Goal: Task Accomplishment & Management: Manage account settings

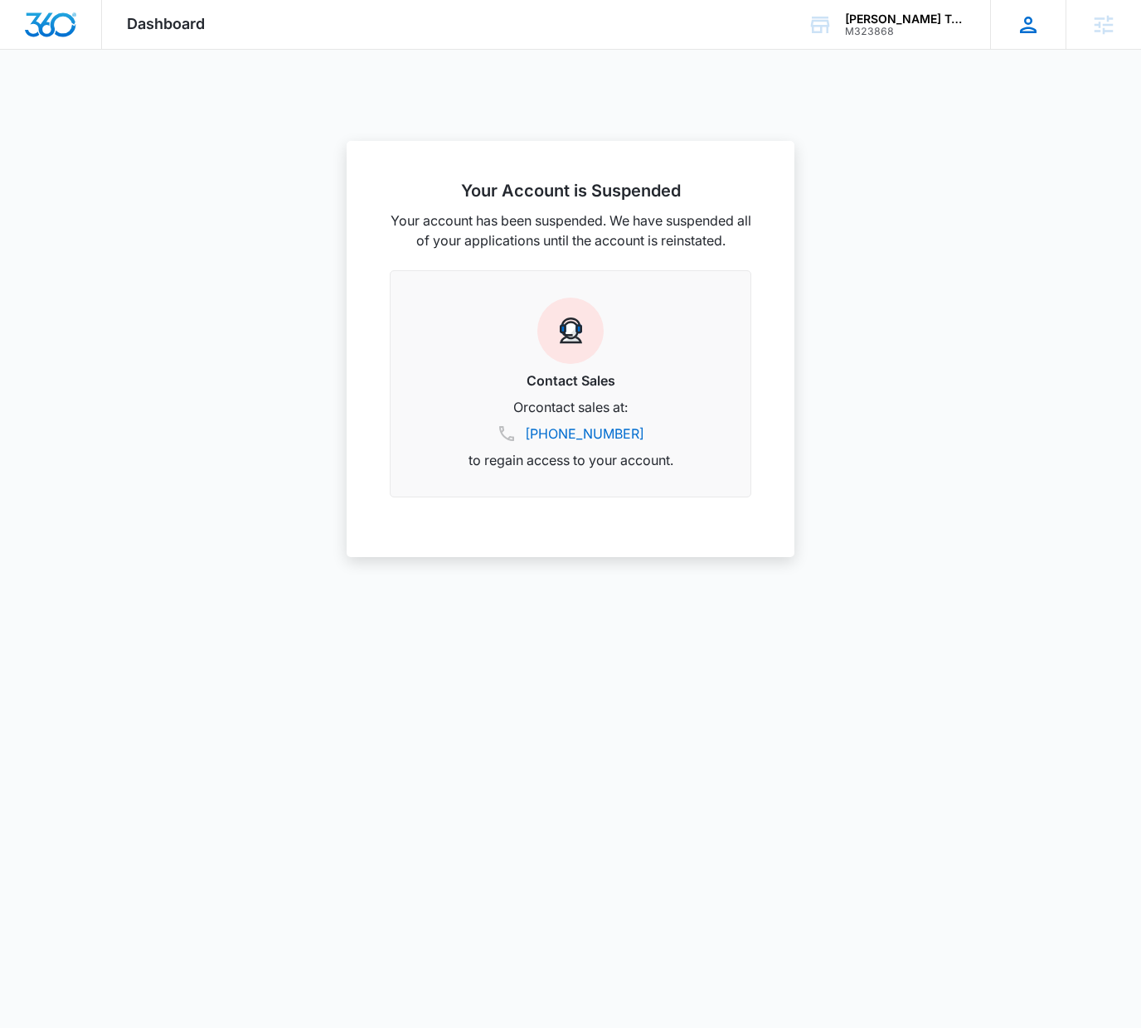
click at [1032, 25] on icon at bounding box center [1028, 24] width 25 height 25
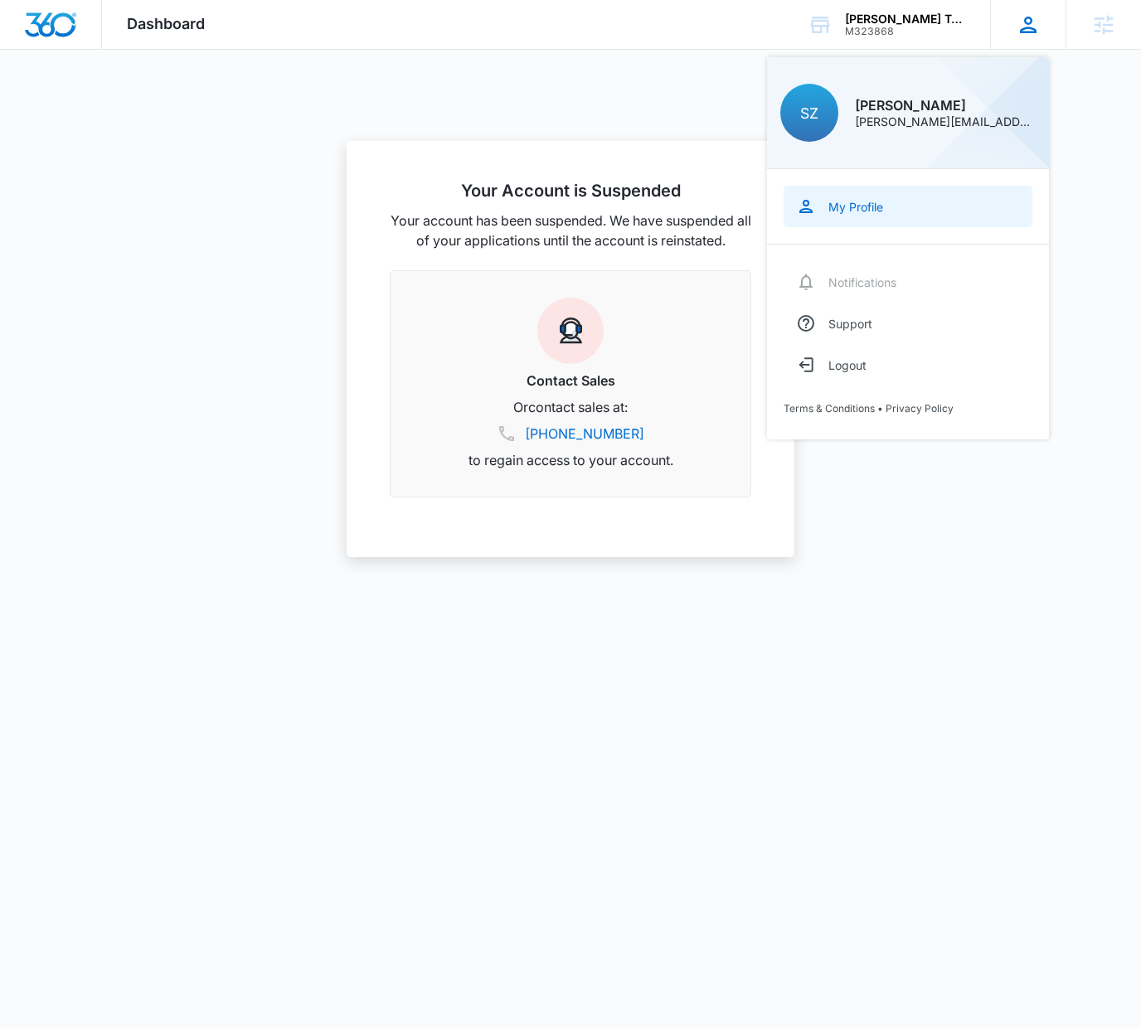
click at [864, 214] on link "My Profile" at bounding box center [908, 206] width 249 height 41
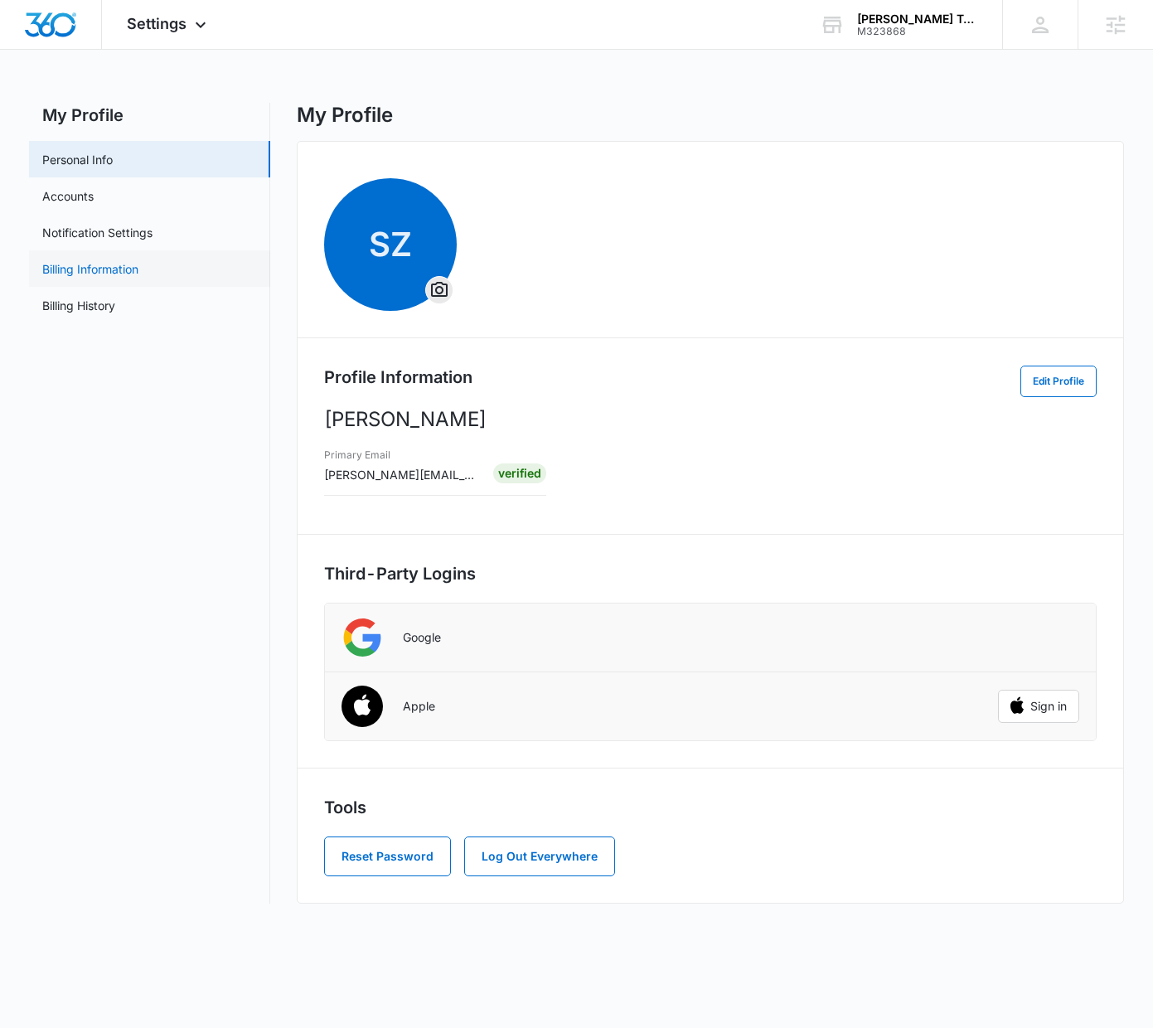
click at [75, 272] on link "Billing Information" at bounding box center [90, 268] width 96 height 17
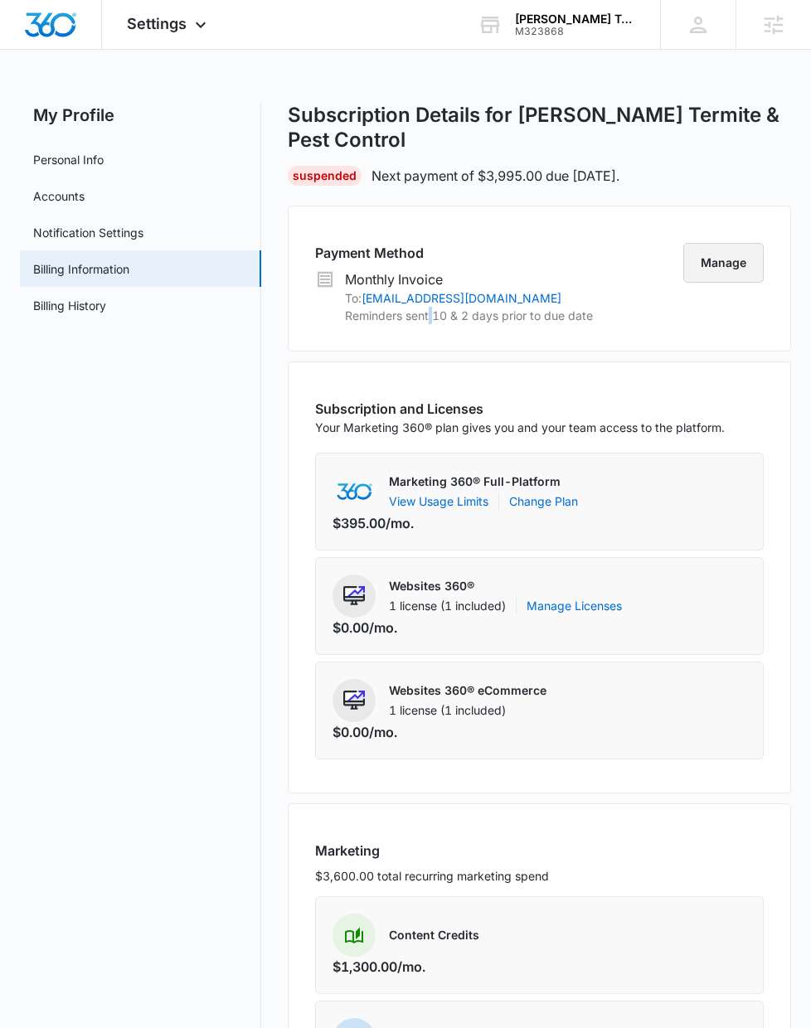
click at [733, 277] on button "Manage" at bounding box center [723, 263] width 80 height 40
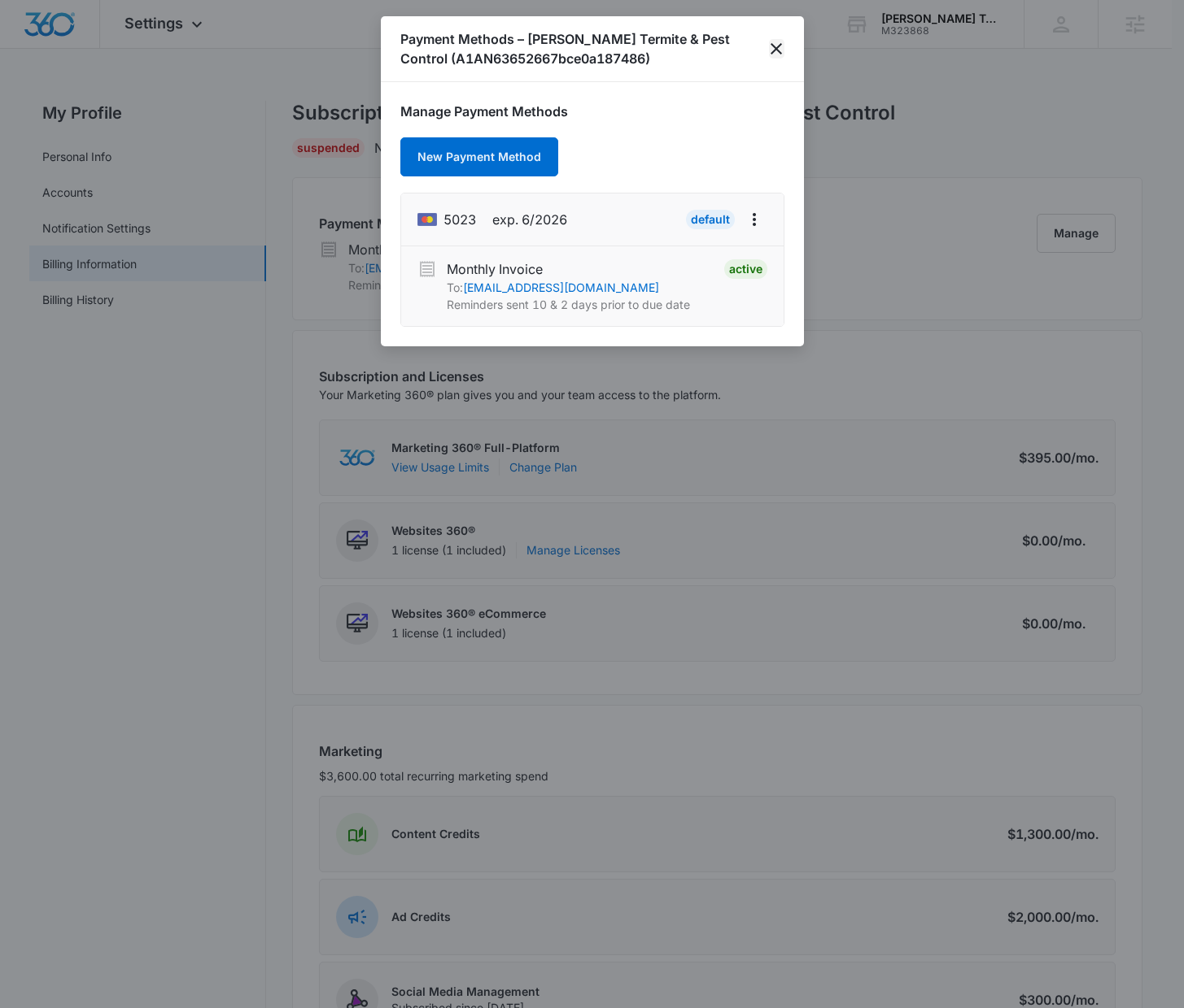
click at [780, 53] on icon "close" at bounding box center [776, 49] width 12 height 12
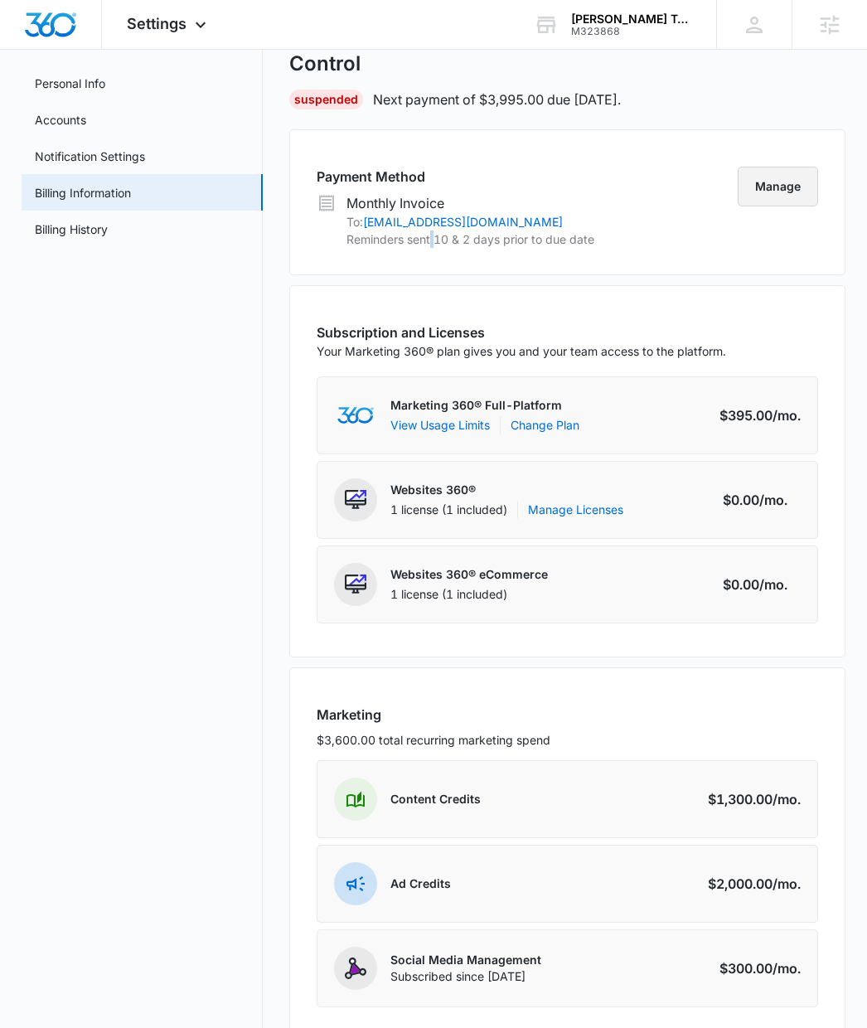
scroll to position [61, 0]
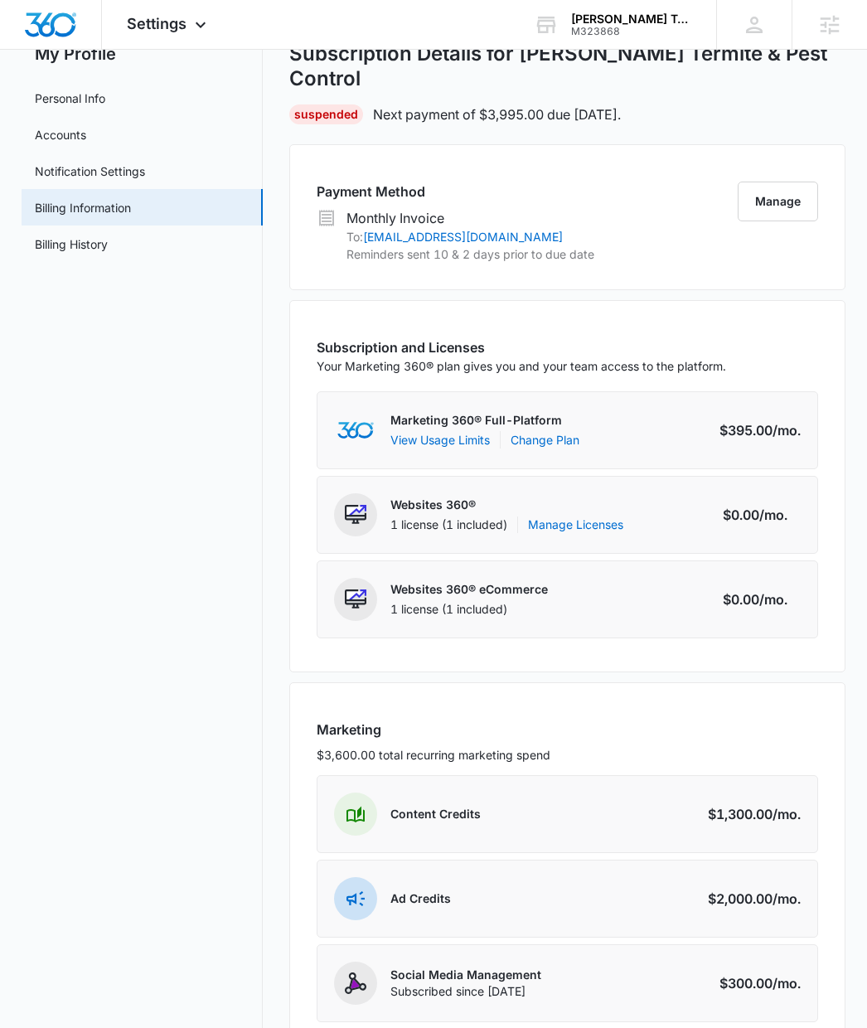
click at [606, 232] on div "Payment Method Monthly Invoice To: [EMAIL_ADDRESS][DOMAIN_NAME] Reminders sent …" at bounding box center [567, 217] width 556 height 146
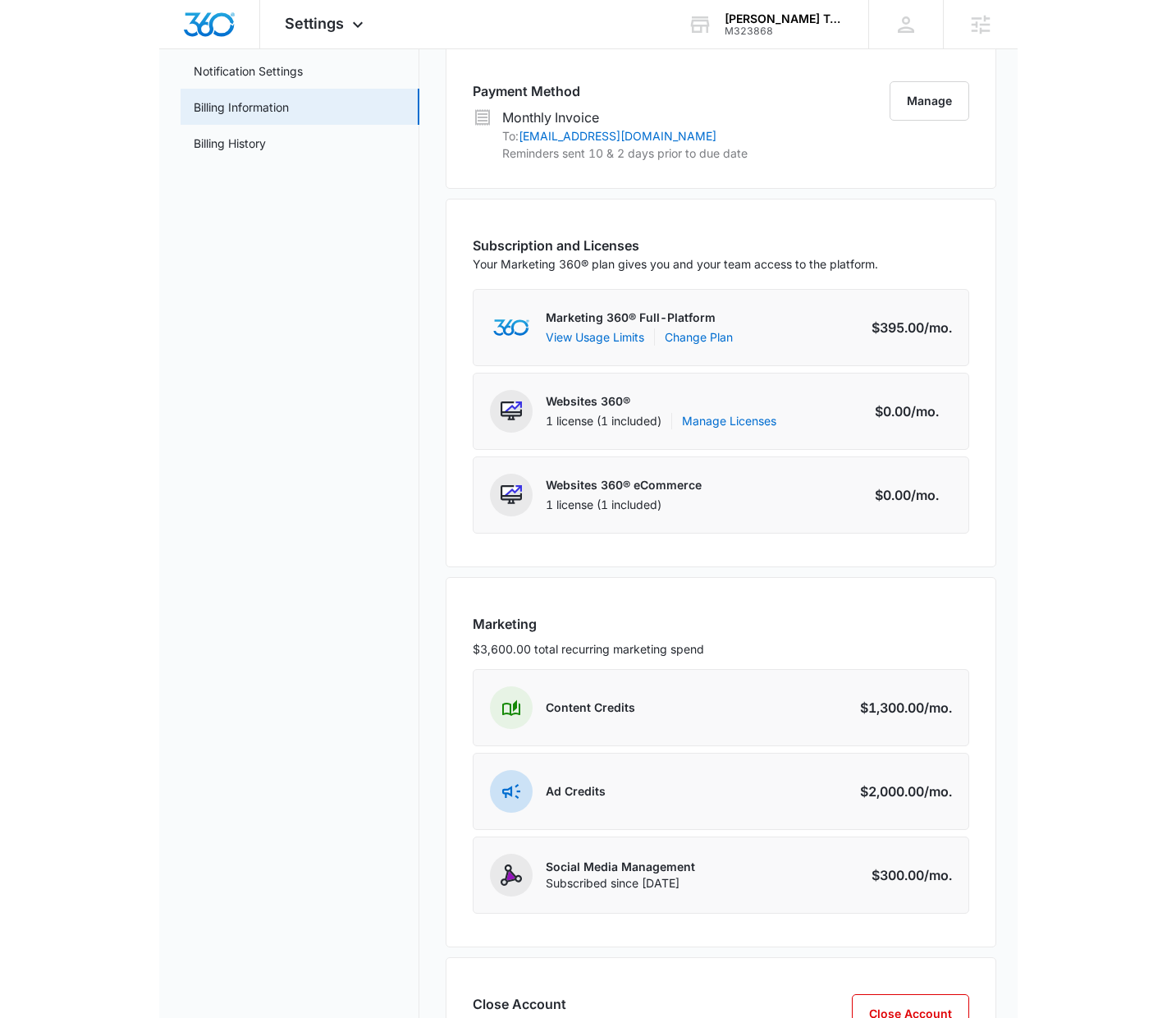
scroll to position [160, 0]
